Goal: Information Seeking & Learning: Learn about a topic

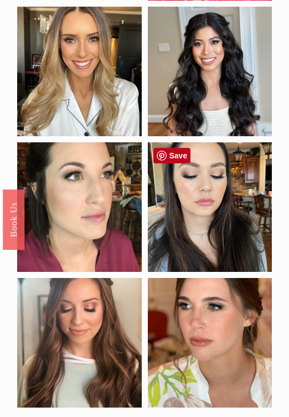
scroll to position [976, 0]
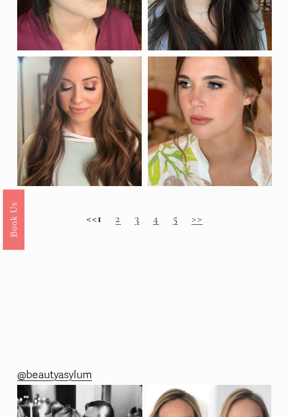
click at [130, 225] on h2 "<< 1 2 3 4 5 >>" at bounding box center [144, 219] width 254 height 14
click at [121, 219] on link "2" at bounding box center [118, 218] width 6 height 14
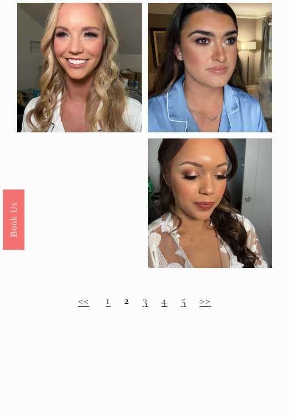
scroll to position [1038, 0]
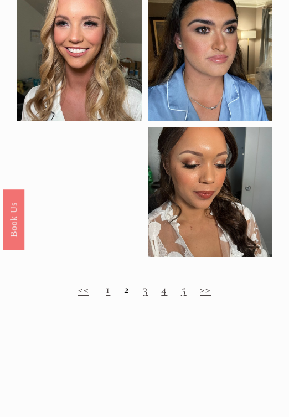
click at [140, 290] on h2 "<< 1 2 3 4 5 >>" at bounding box center [144, 290] width 254 height 14
click at [145, 290] on link "3" at bounding box center [145, 289] width 5 height 14
